Goal: Transaction & Acquisition: Purchase product/service

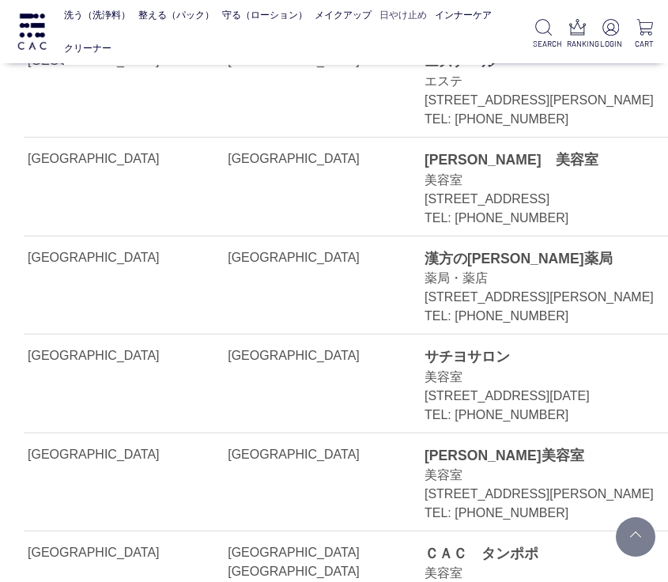
scroll to position [22516, 0]
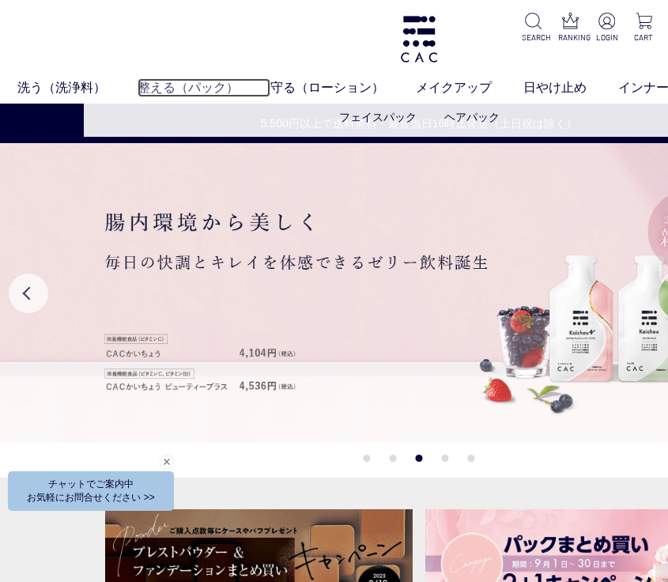
click at [183, 89] on link "整える（パック）" at bounding box center [203, 87] width 133 height 19
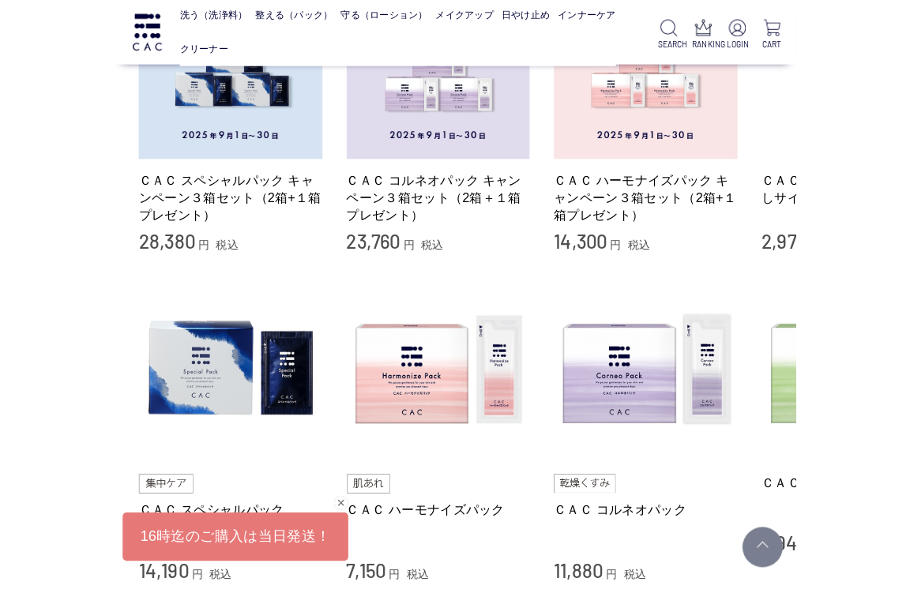
scroll to position [316, 0]
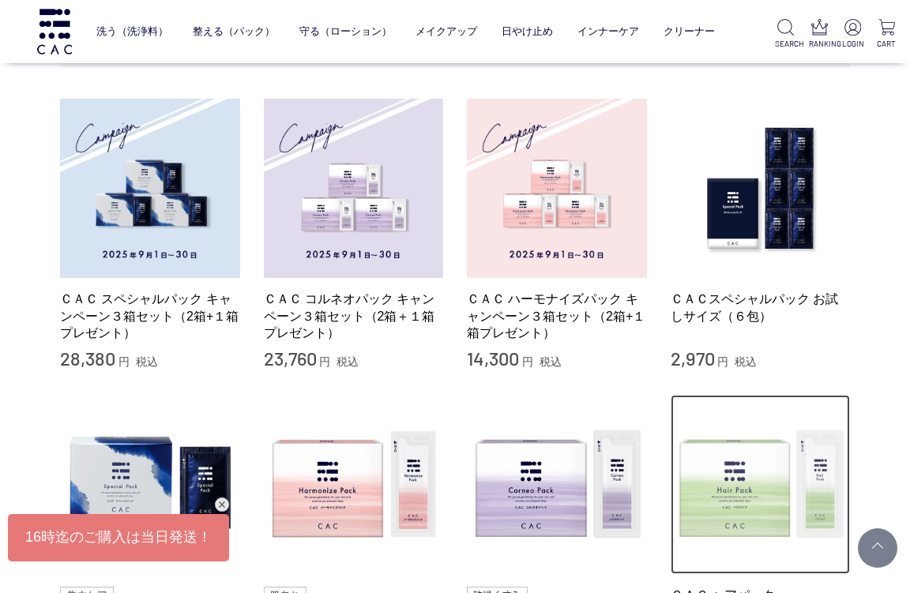
click at [667, 477] on img at bounding box center [761, 485] width 180 height 180
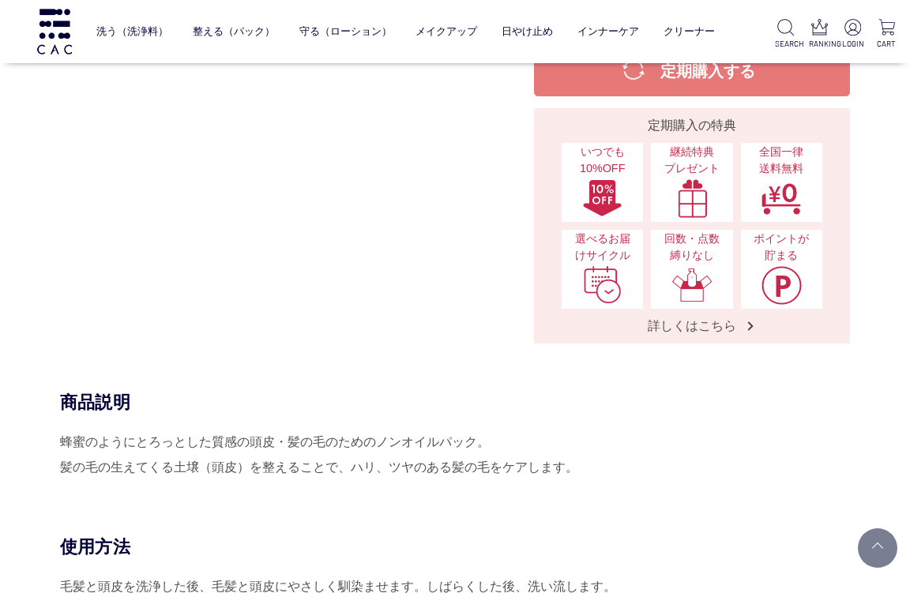
scroll to position [790, 0]
